Goal: Task Accomplishment & Management: Use online tool/utility

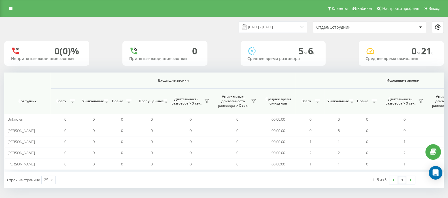
scroll to position [0, 351]
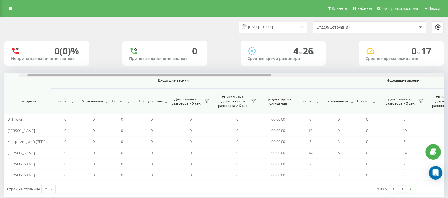
scroll to position [0, 351]
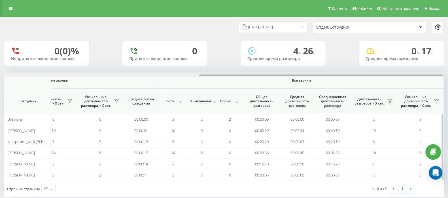
drag, startPoint x: 244, startPoint y: 75, endPoint x: 393, endPoint y: 99, distance: 151.0
click at [448, 75] on html "go.keycrm.app Проекты go.keycrm.app Дашборд Центр обращений Аналитика Ваши отче…" at bounding box center [224, 99] width 448 height 198
click at [390, 100] on icon at bounding box center [390, 101] width 5 height 5
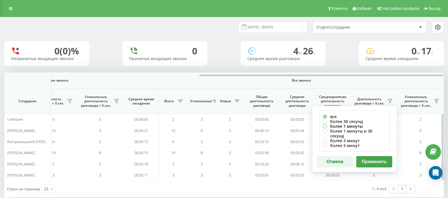
click at [323, 125] on label "более 1 минуты" at bounding box center [354, 126] width 63 height 5
radio input "true"
click at [379, 158] on button "Применить" at bounding box center [374, 161] width 36 height 11
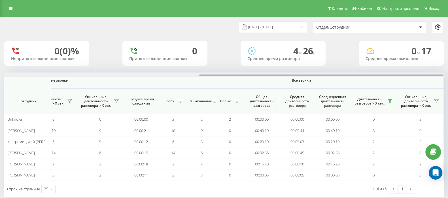
drag, startPoint x: 245, startPoint y: 75, endPoint x: 453, endPoint y: 75, distance: 208.6
click at [448, 75] on html "go.keycrm.app Проекты go.keycrm.app Дашборд Центр обращений Аналитика Ваши отче…" at bounding box center [224, 99] width 448 height 198
